Goal: Task Accomplishment & Management: Manage account settings

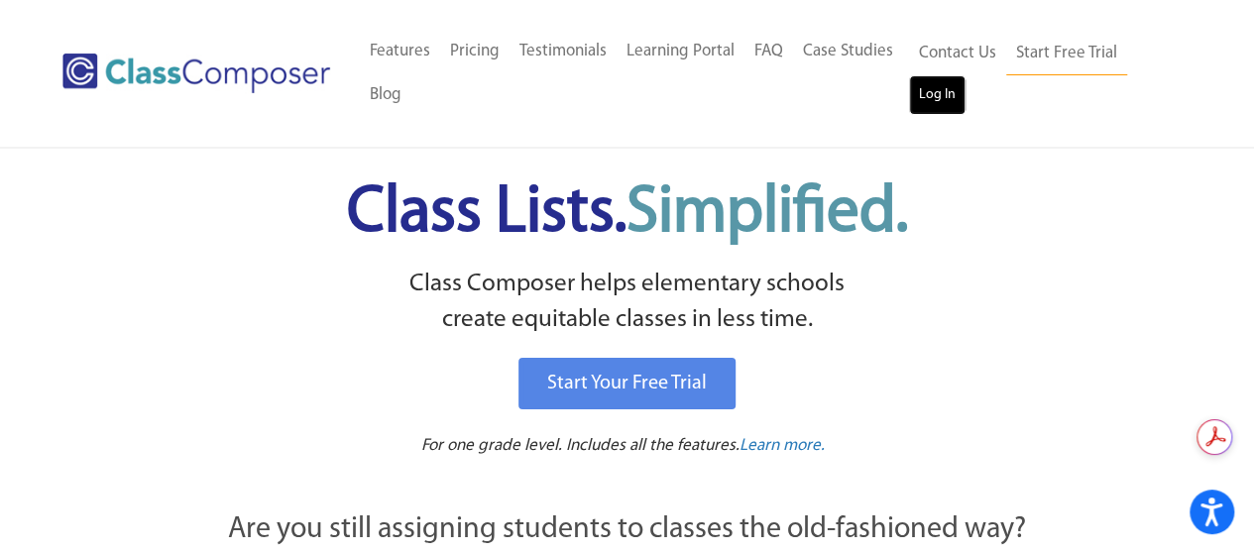
click at [950, 107] on link "Log In" at bounding box center [937, 95] width 56 height 40
click at [934, 101] on link "Log In" at bounding box center [937, 95] width 56 height 40
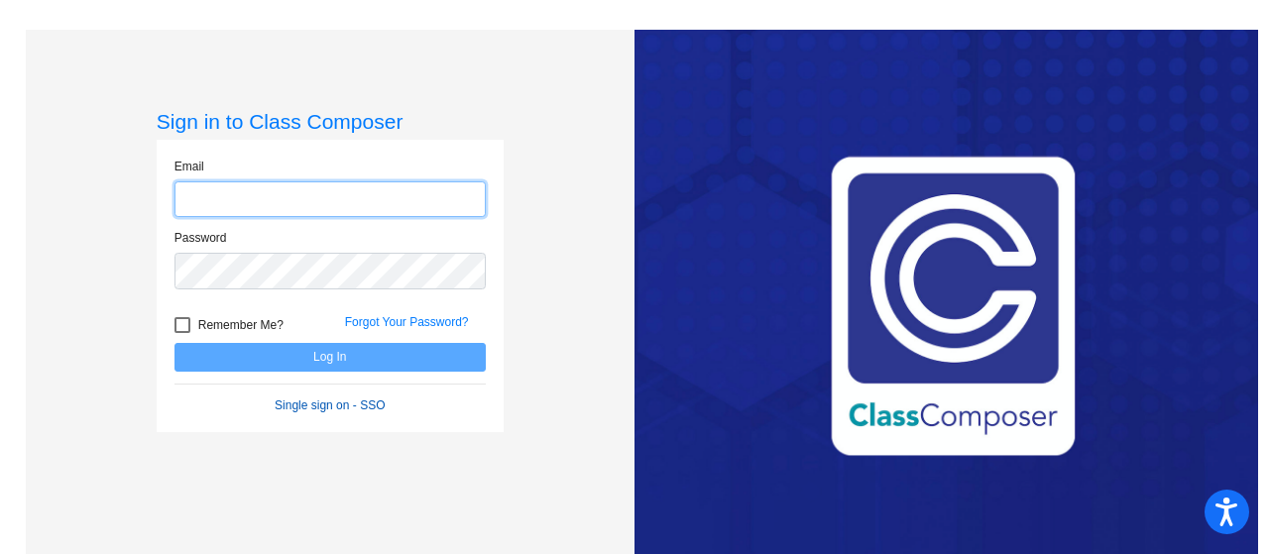
type input "[EMAIL_ADDRESS][DOMAIN_NAME]"
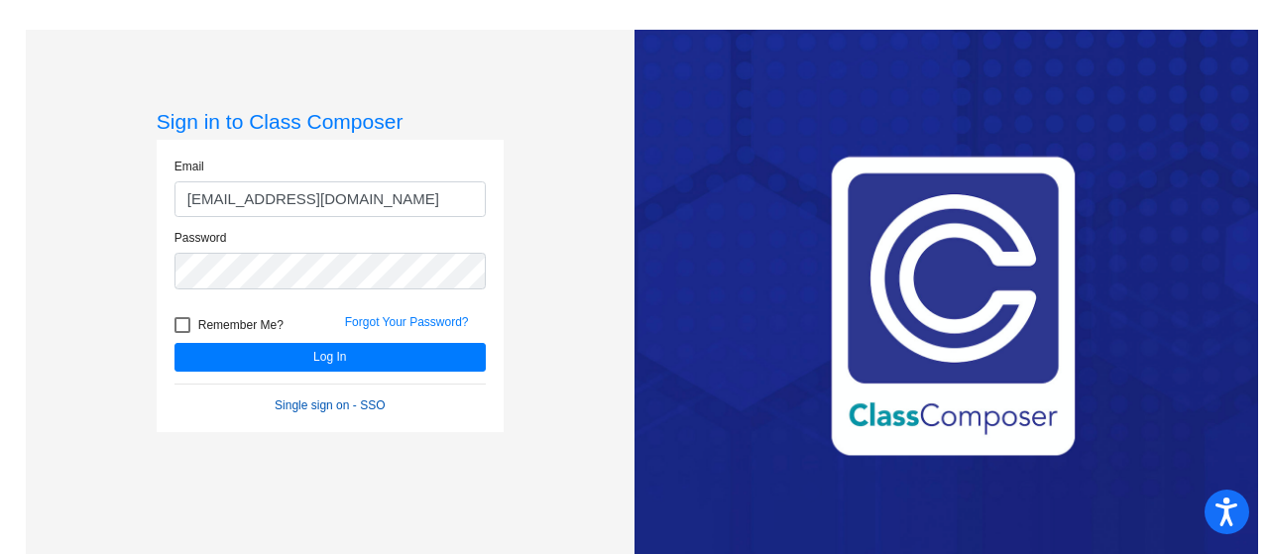
click at [304, 402] on link "Single sign on - SSO" at bounding box center [330, 405] width 110 height 14
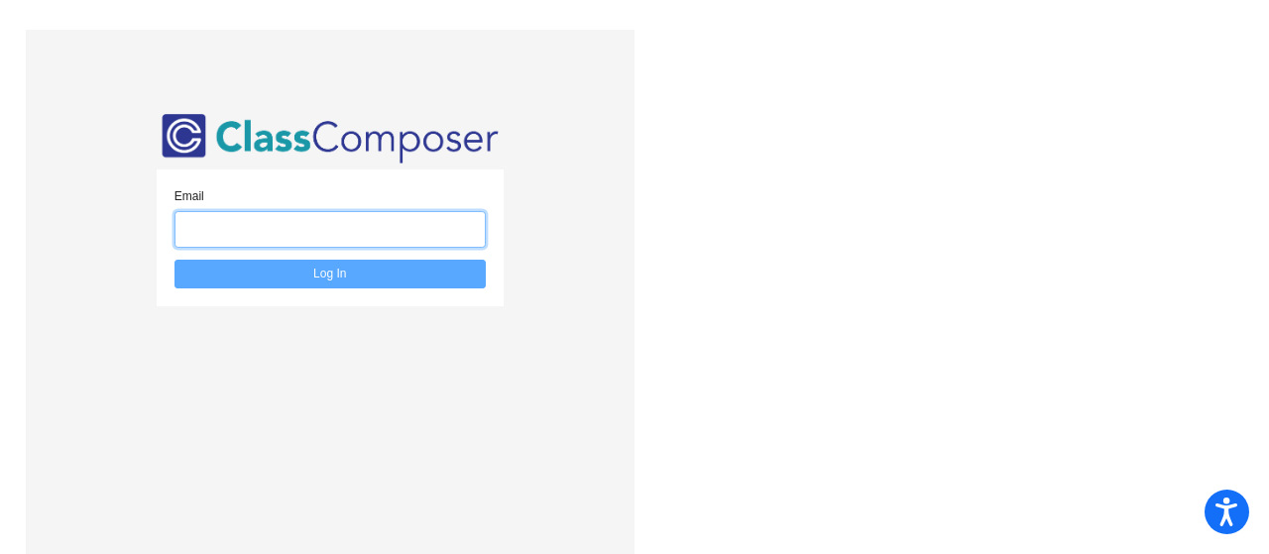
click at [428, 223] on input "email" at bounding box center [329, 229] width 311 height 37
type input "kat_peel@upland.k12.ca.us"
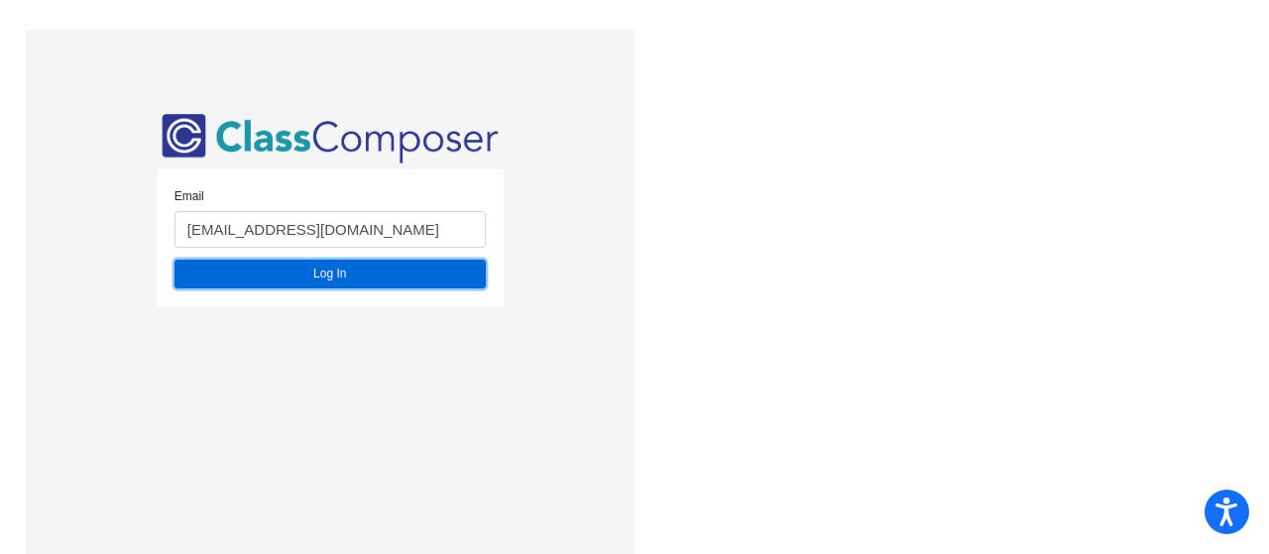
click at [422, 275] on button "Log In" at bounding box center [329, 274] width 311 height 29
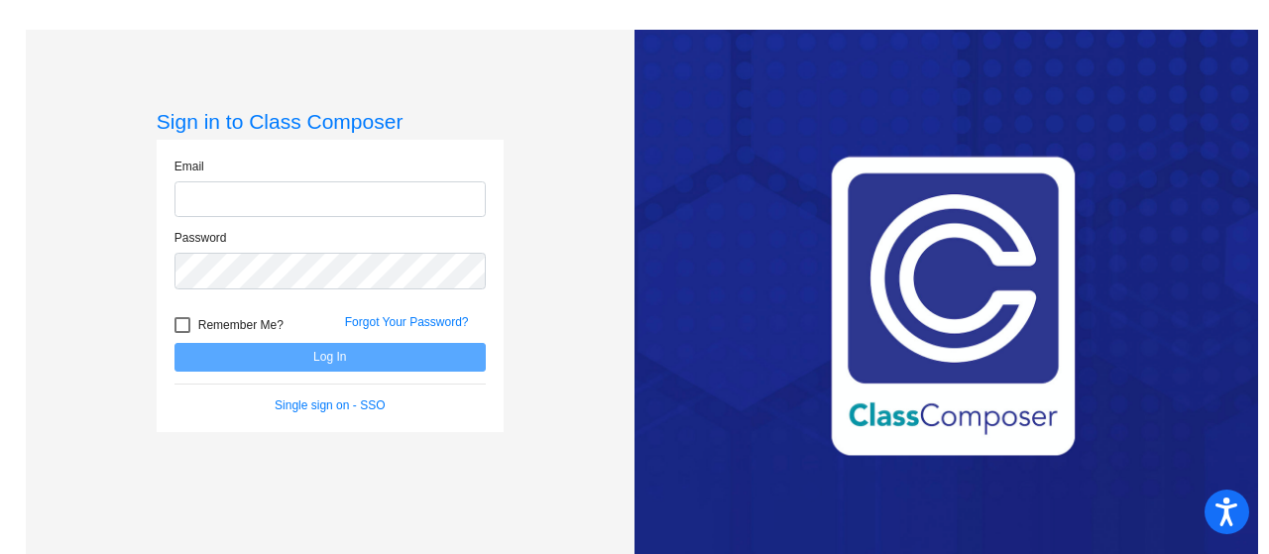
type input "[EMAIL_ADDRESS][DOMAIN_NAME]"
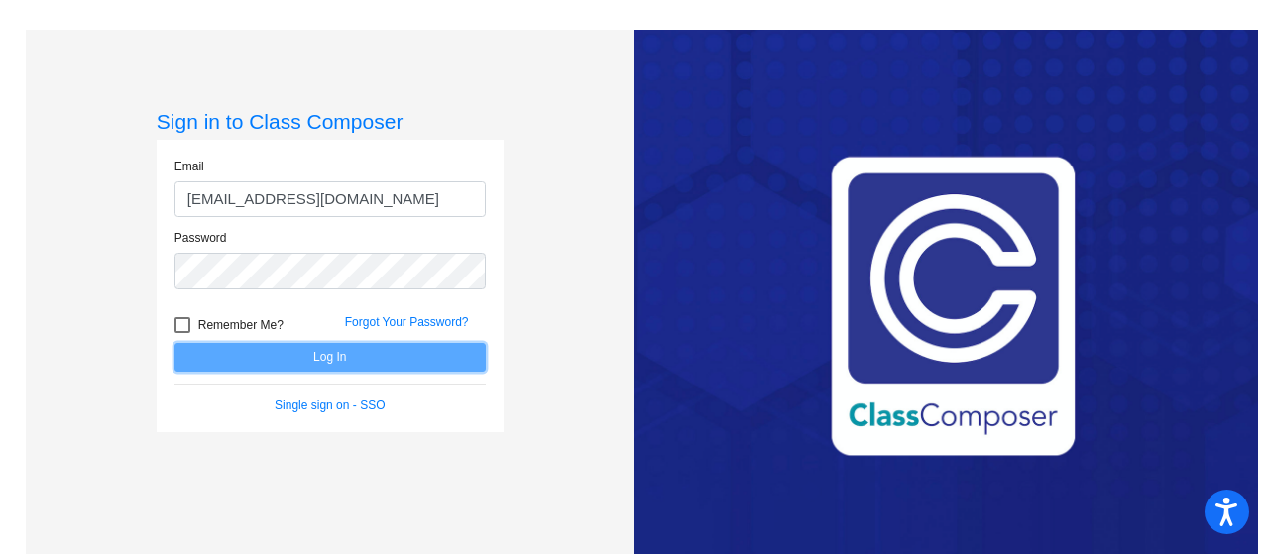
click at [402, 351] on button "Log In" at bounding box center [329, 357] width 311 height 29
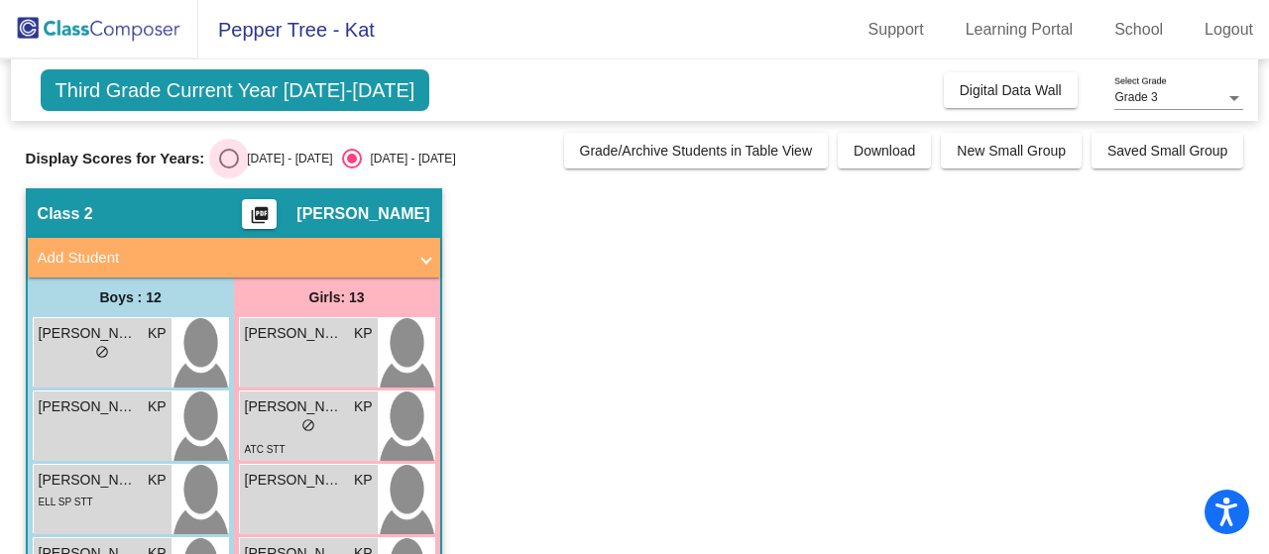
click at [232, 165] on div "Select an option" at bounding box center [229, 159] width 20 height 20
click at [229, 169] on input "2024 - 2025" at bounding box center [228, 169] width 1 height 1
radio input "true"
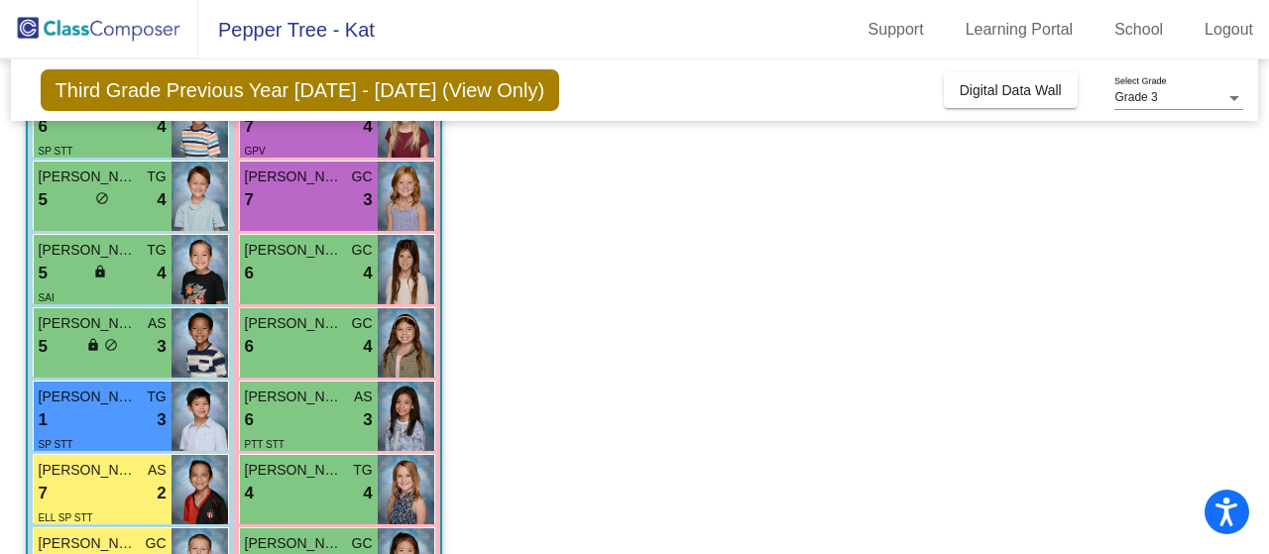
scroll to position [511, 0]
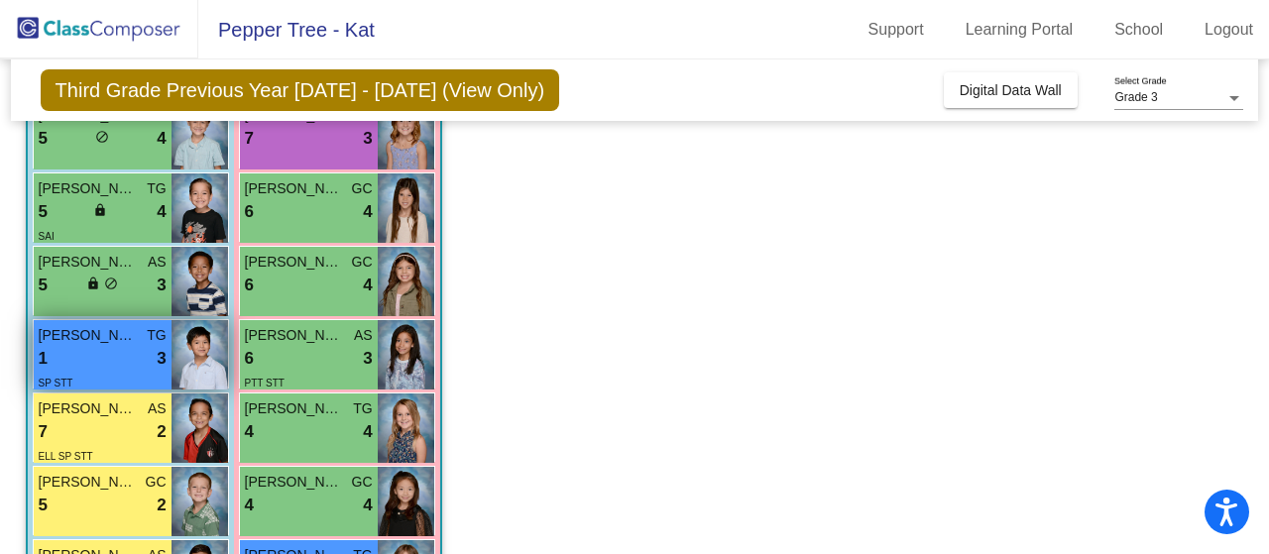
click at [111, 367] on div "1 lock do_not_disturb_alt 3" at bounding box center [103, 359] width 128 height 26
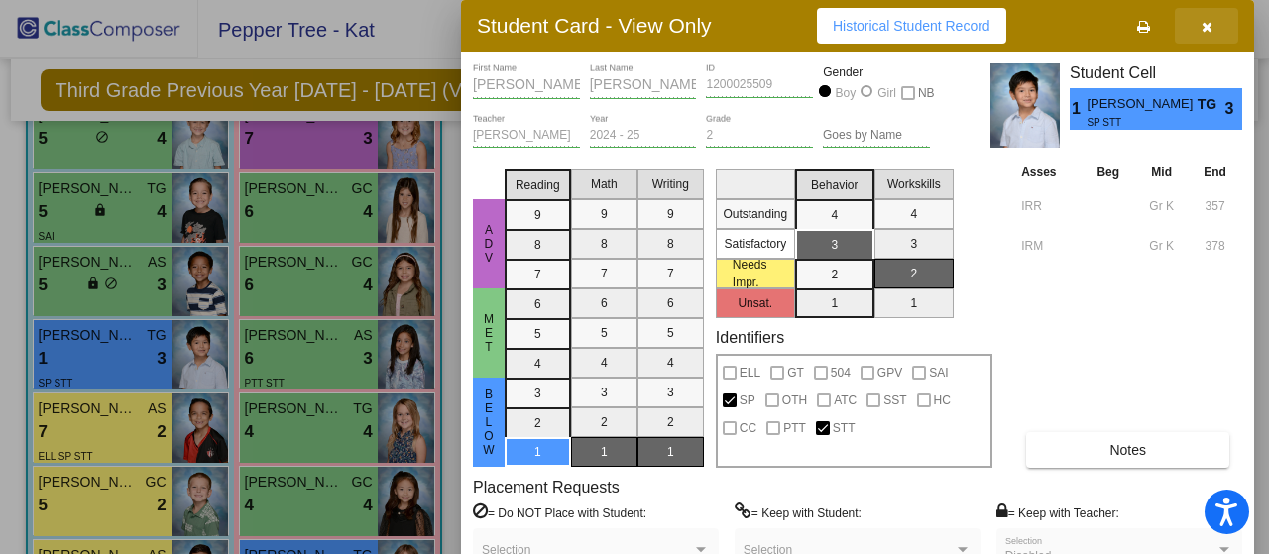
click at [1207, 21] on icon "button" at bounding box center [1206, 27] width 11 height 14
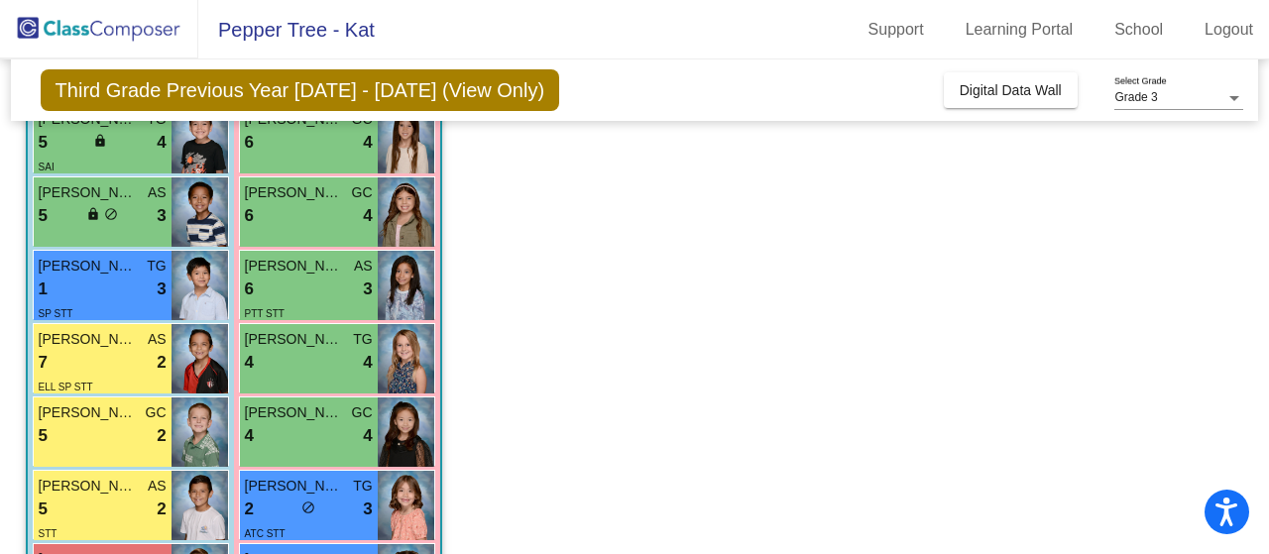
scroll to position [565, 0]
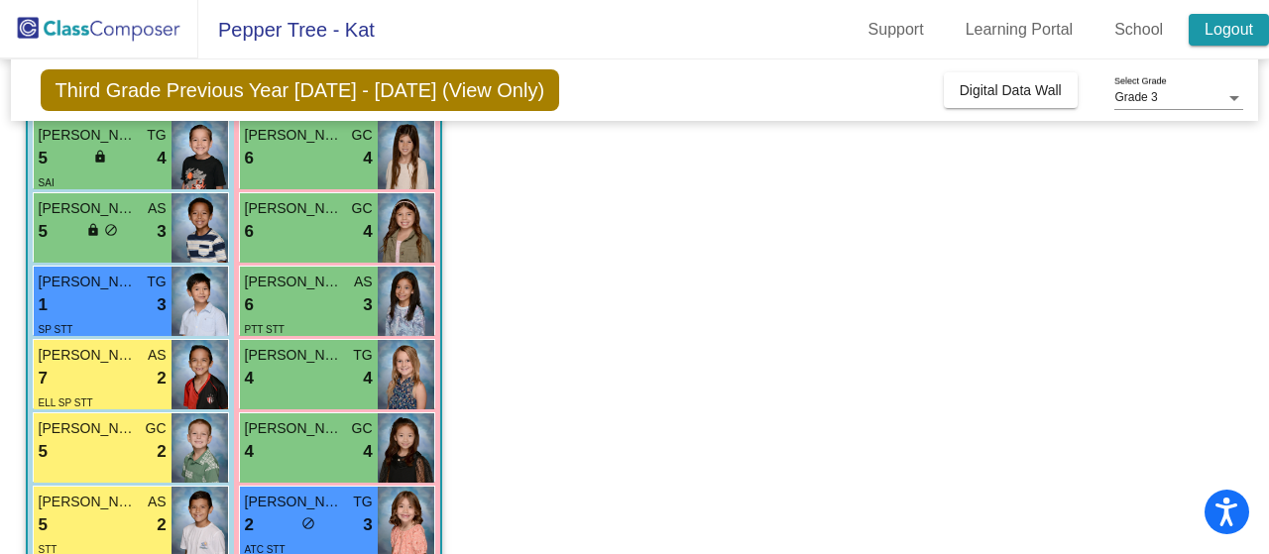
click at [1203, 21] on link "Logout" at bounding box center [1228, 30] width 80 height 32
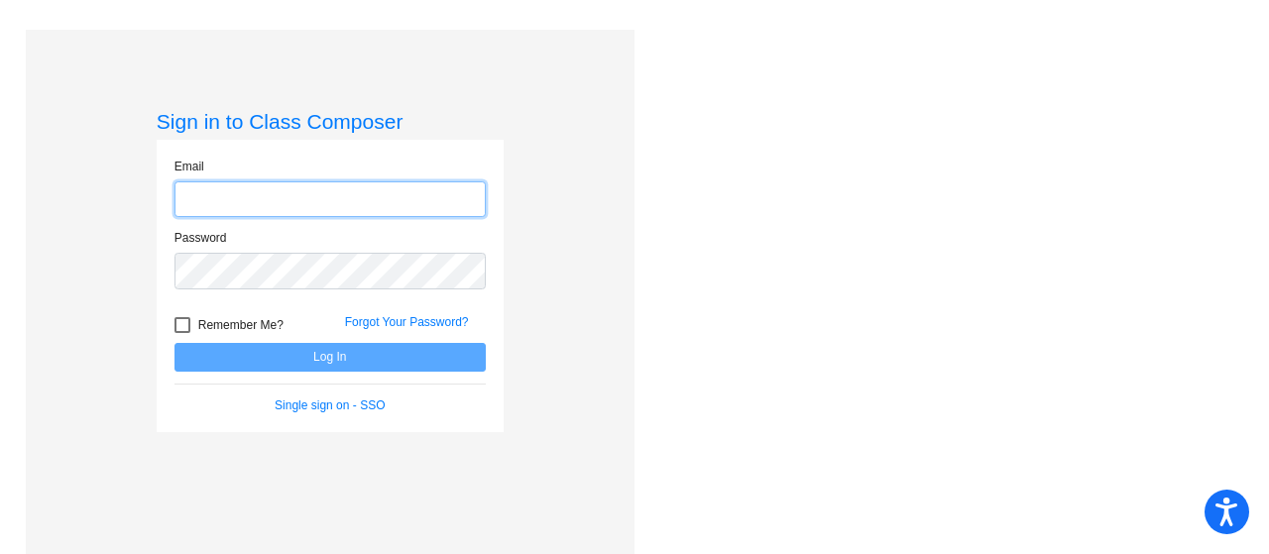
type input "kat_peel@upland.k12.ca.us"
